Goal: Task Accomplishment & Management: Complete application form

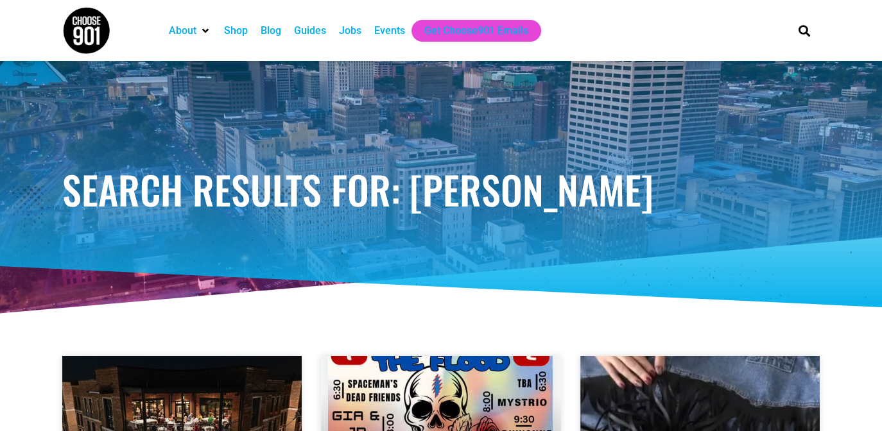
click at [349, 33] on div "Jobs" at bounding box center [350, 30] width 22 height 15
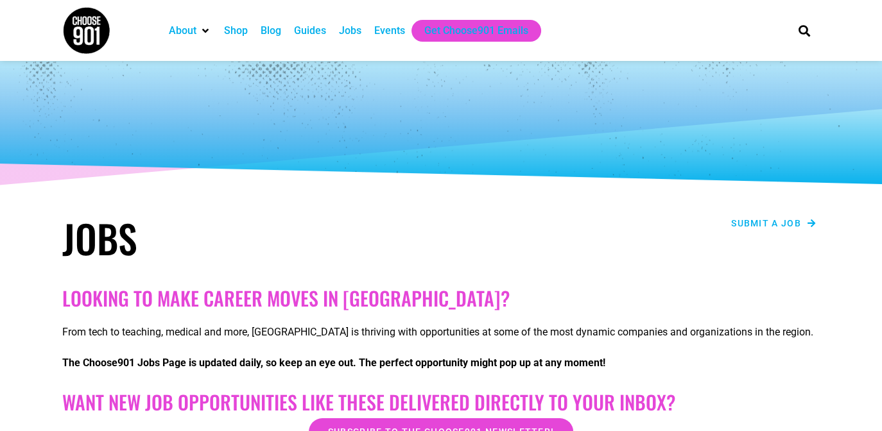
click at [764, 226] on span "Submit a job" at bounding box center [766, 223] width 70 height 9
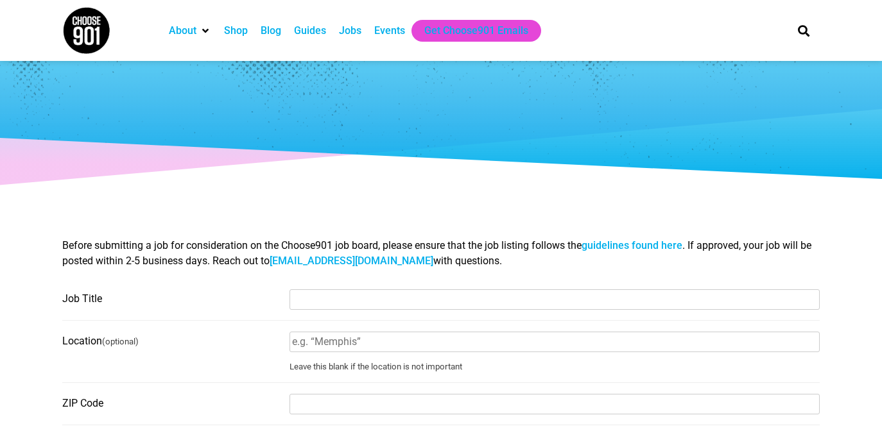
select select
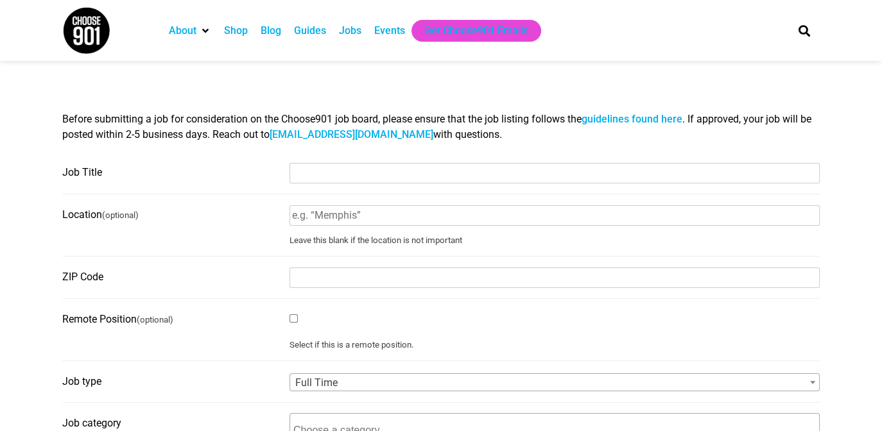
scroll to position [128, 0]
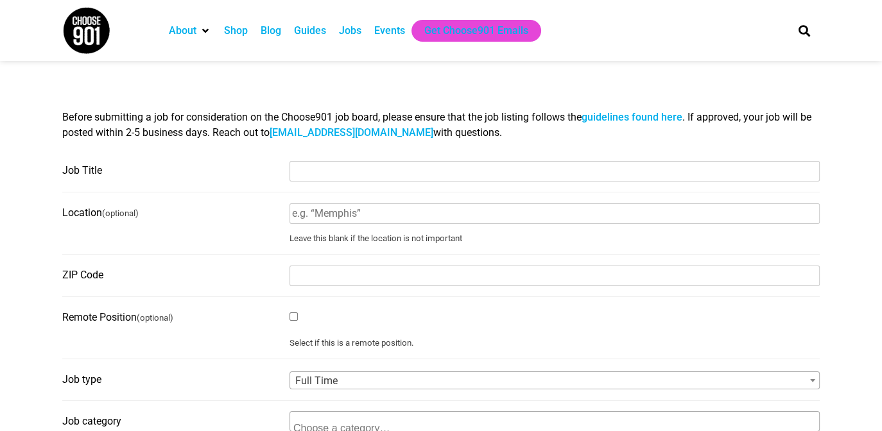
click at [337, 170] on input "Job Title" at bounding box center [555, 171] width 530 height 21
paste input "Nuclear Medicine Technologist"
type input "Nuclear Medicine Technologist"
click at [362, 284] on input "ZIP Code" at bounding box center [555, 276] width 530 height 21
type input "38138"
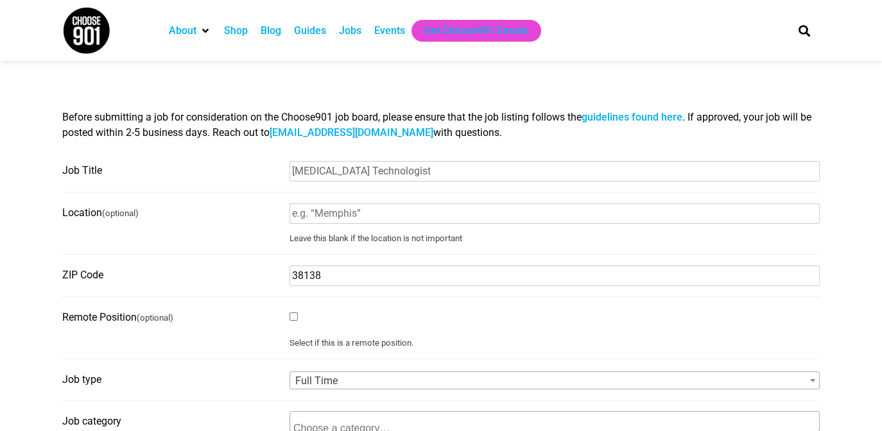
type input "Germantown, TN"
type input "sternhr@sterncardio.com"
type input "The Stern Cardiovascular Foundation, Inc."
type input "sterncardio.com"
type input "sternhr@sterncardio.com"
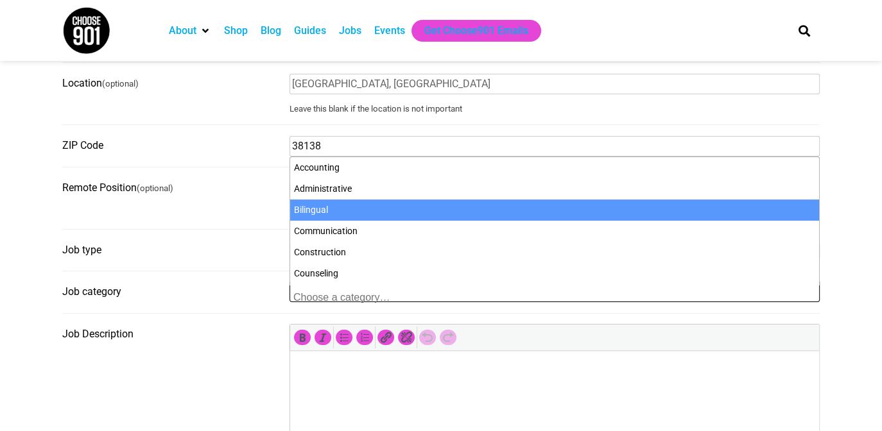
scroll to position [325, 0]
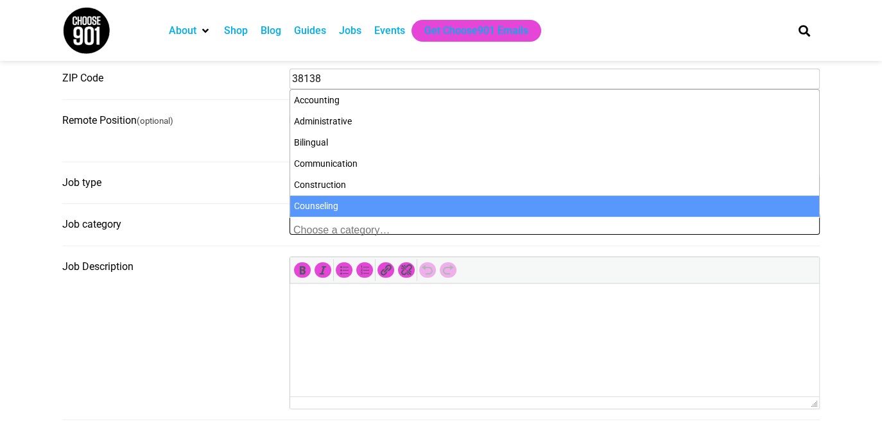
click at [348, 231] on textarea "Search" at bounding box center [355, 230] width 125 height 12
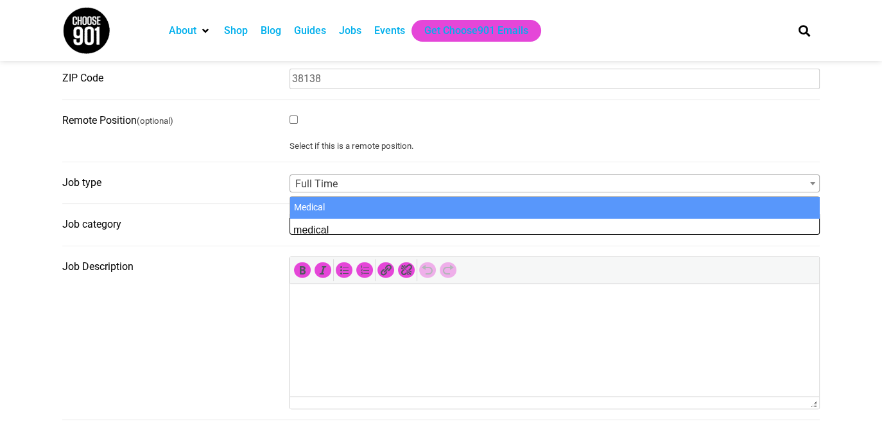
type textarea "medical"
select select "112"
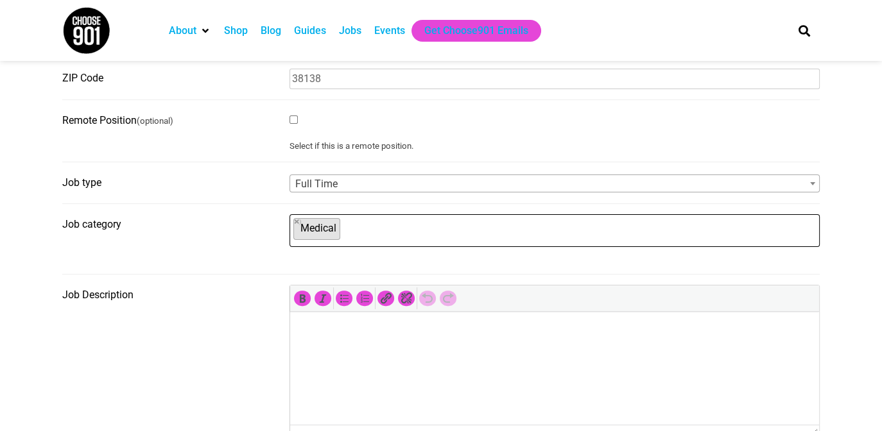
click at [376, 331] on p at bounding box center [555, 329] width 516 height 15
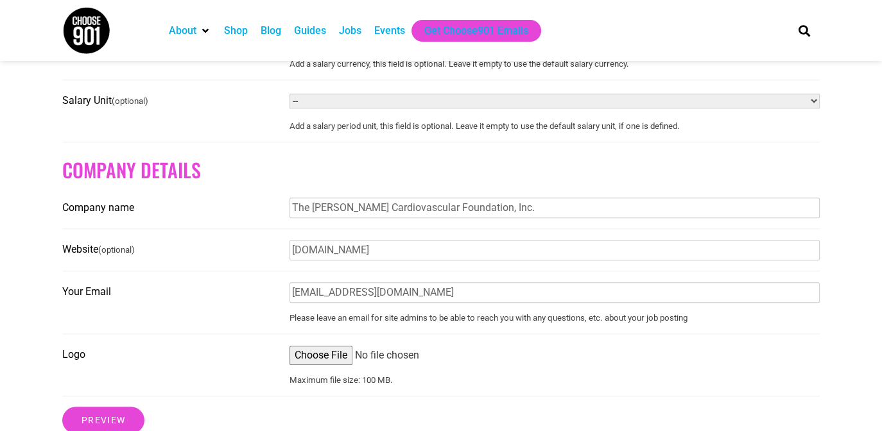
scroll to position [967, 0]
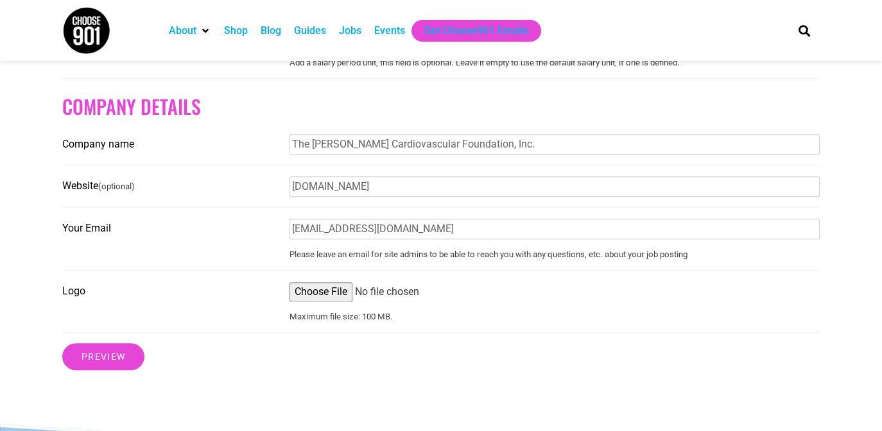
click at [334, 302] on input "Logo" at bounding box center [555, 291] width 530 height 19
type input "C:\fakepath\Logo.jpg"
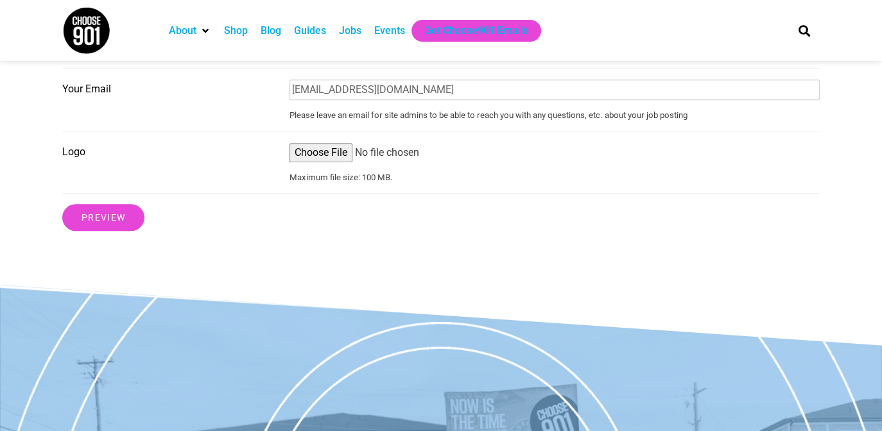
scroll to position [1161, 0]
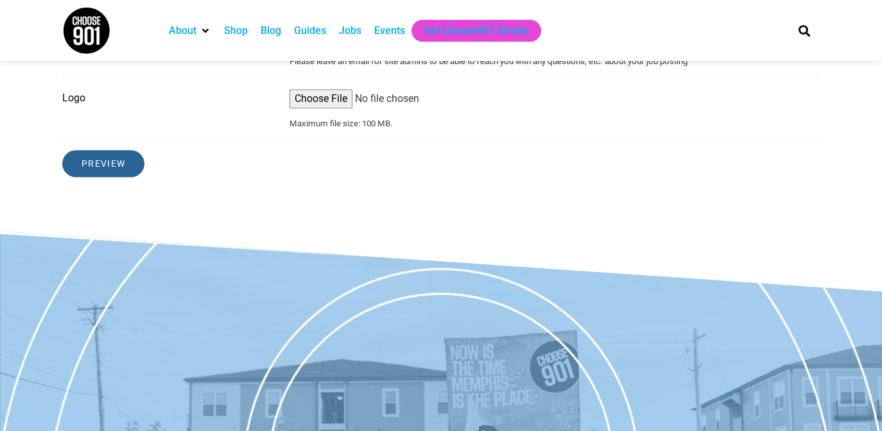
click at [121, 161] on input "Preview" at bounding box center [103, 163] width 82 height 27
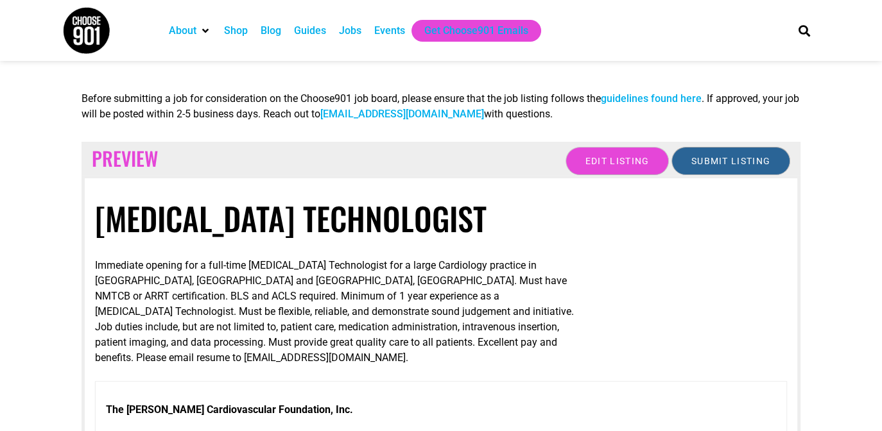
click at [697, 160] on input "Submit Listing" at bounding box center [730, 161] width 119 height 28
